Goal: Task Accomplishment & Management: Use online tool/utility

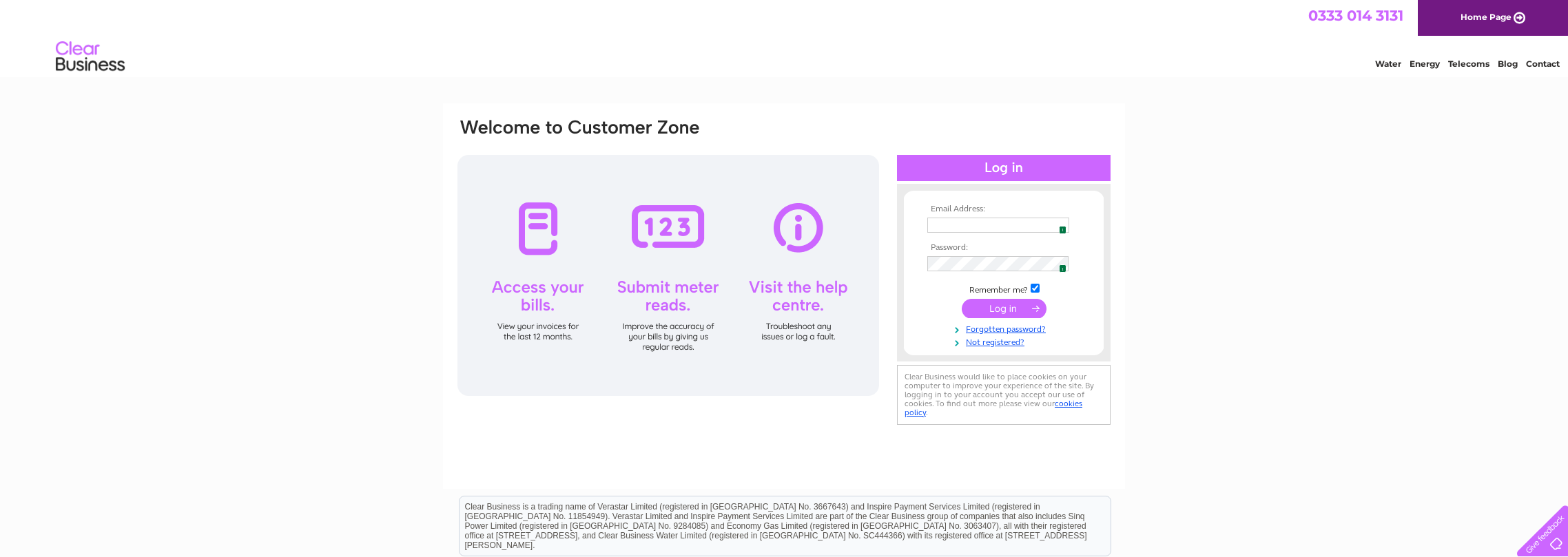
click at [1062, 225] on img at bounding box center [1059, 225] width 11 height 11
type input "[EMAIL_ADDRESS][DOMAIN_NAME]"
click at [989, 312] on input "submit" at bounding box center [1004, 309] width 85 height 19
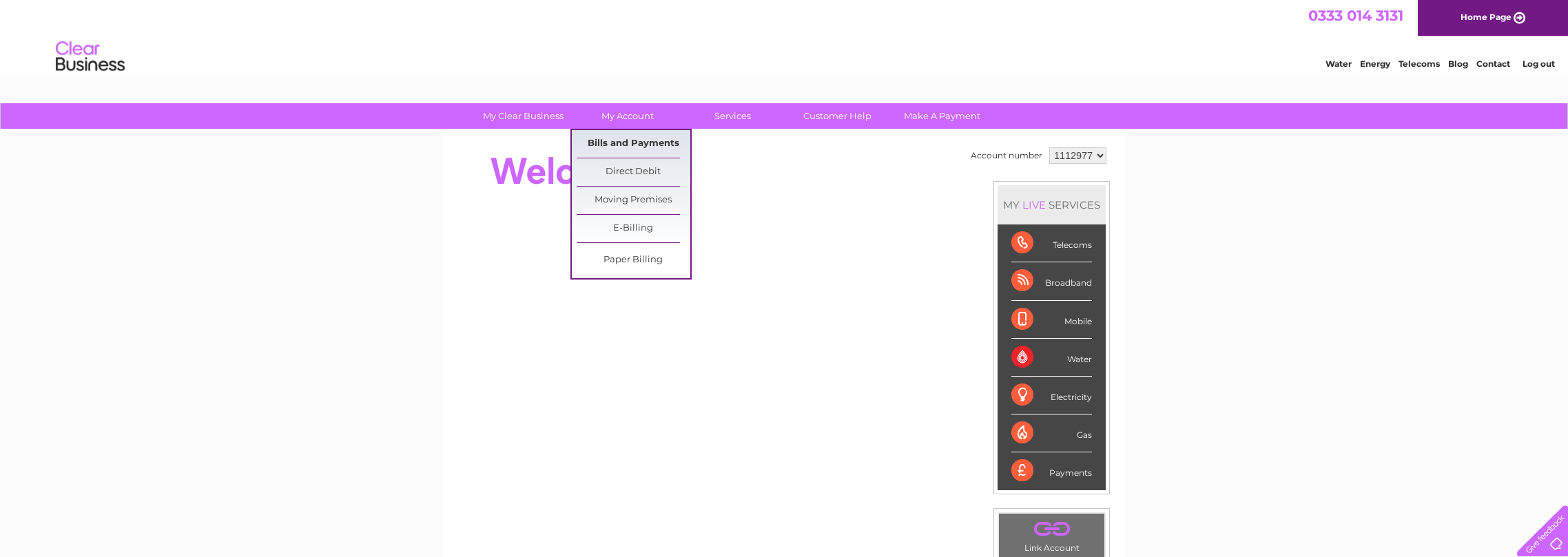
click at [615, 149] on link "Bills and Payments" at bounding box center [633, 144] width 113 height 28
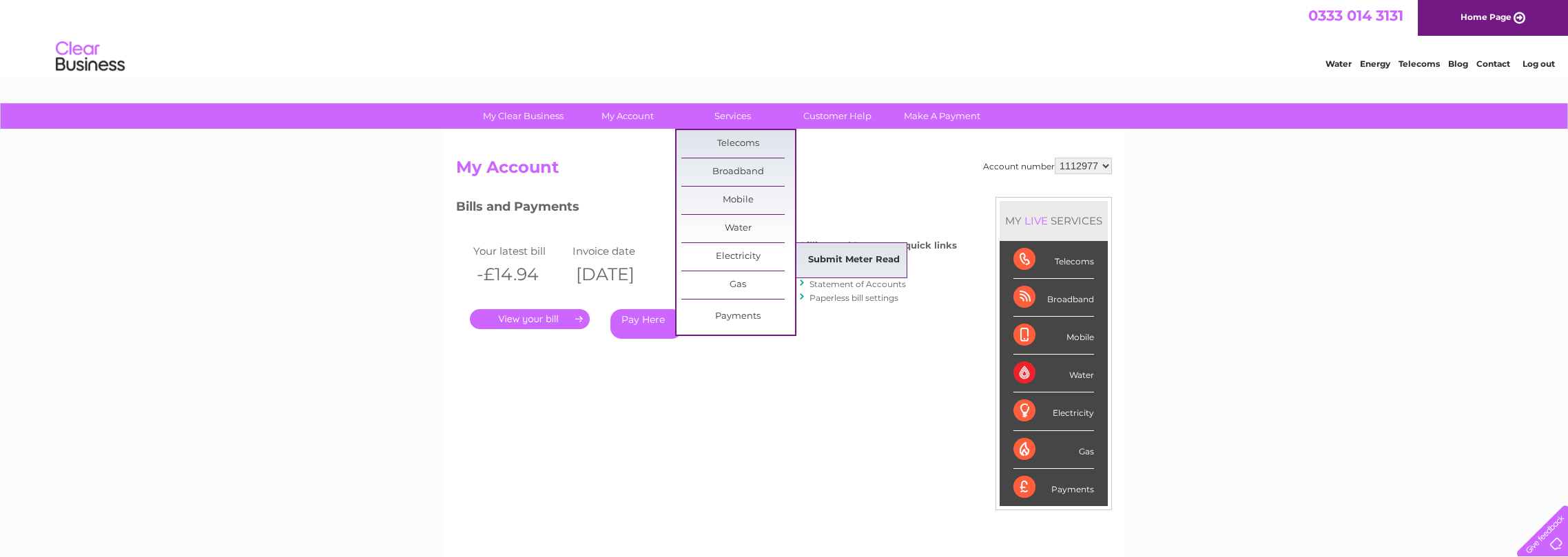
click at [851, 253] on link "Submit Meter Read" at bounding box center [854, 260] width 113 height 28
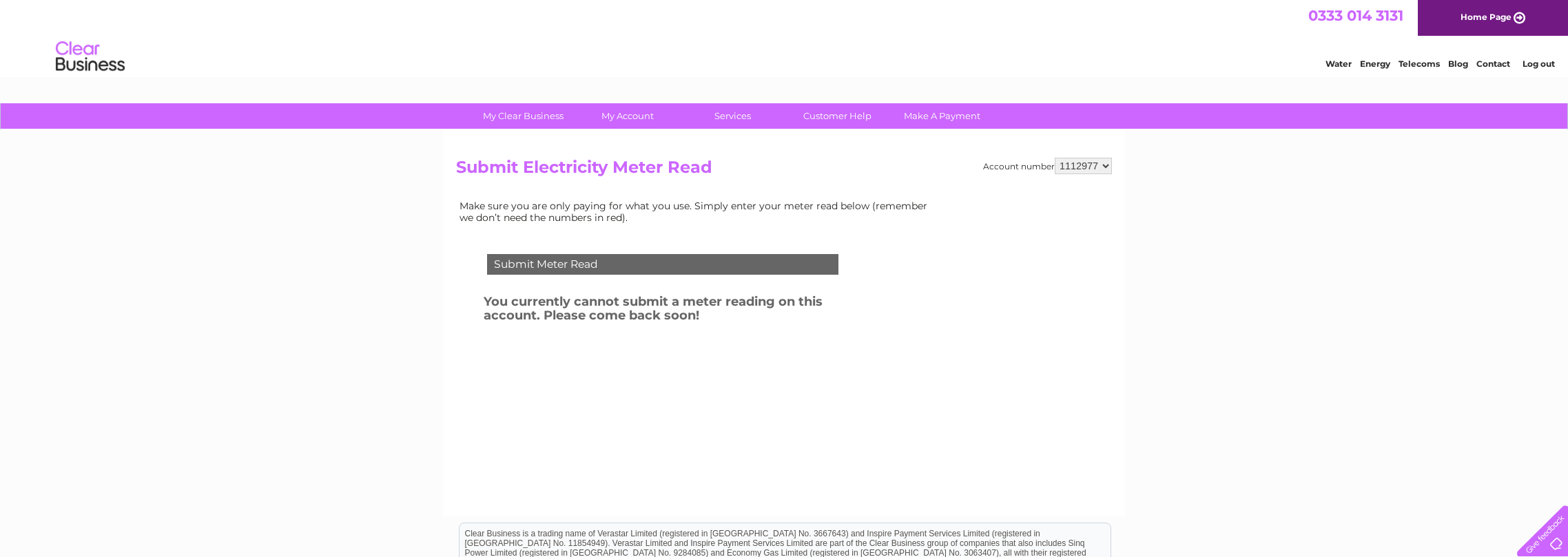
click at [562, 272] on div "Submit Meter Read" at bounding box center [663, 264] width 352 height 21
click at [559, 270] on div "Submit Meter Read" at bounding box center [663, 264] width 352 height 21
click at [741, 396] on div "Submit Meter Read You currently cannot submit a meter reading on this account. …" at bounding box center [666, 330] width 419 height 179
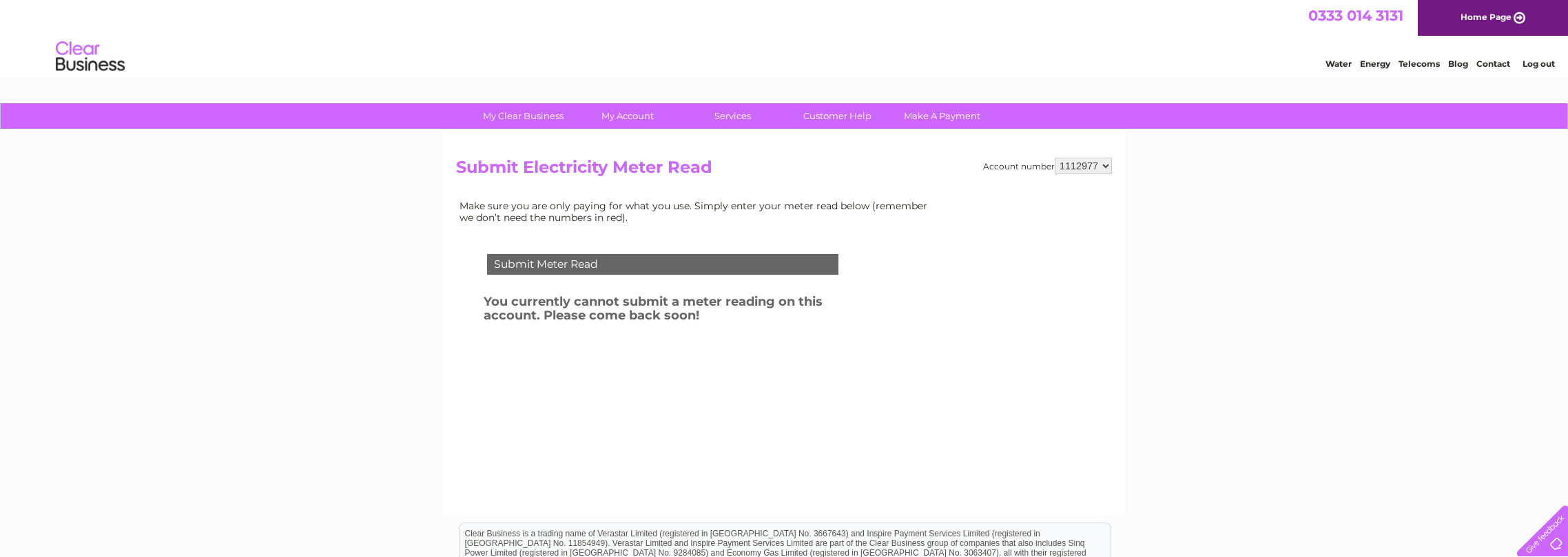
click at [1055, 158] on select "1112977" at bounding box center [1083, 166] width 57 height 17
click at [1201, 211] on div "My Clear Business Login Details My Details My Preferences Link Account My Accou…" at bounding box center [784, 427] width 1568 height 648
